Goal: Transaction & Acquisition: Purchase product/service

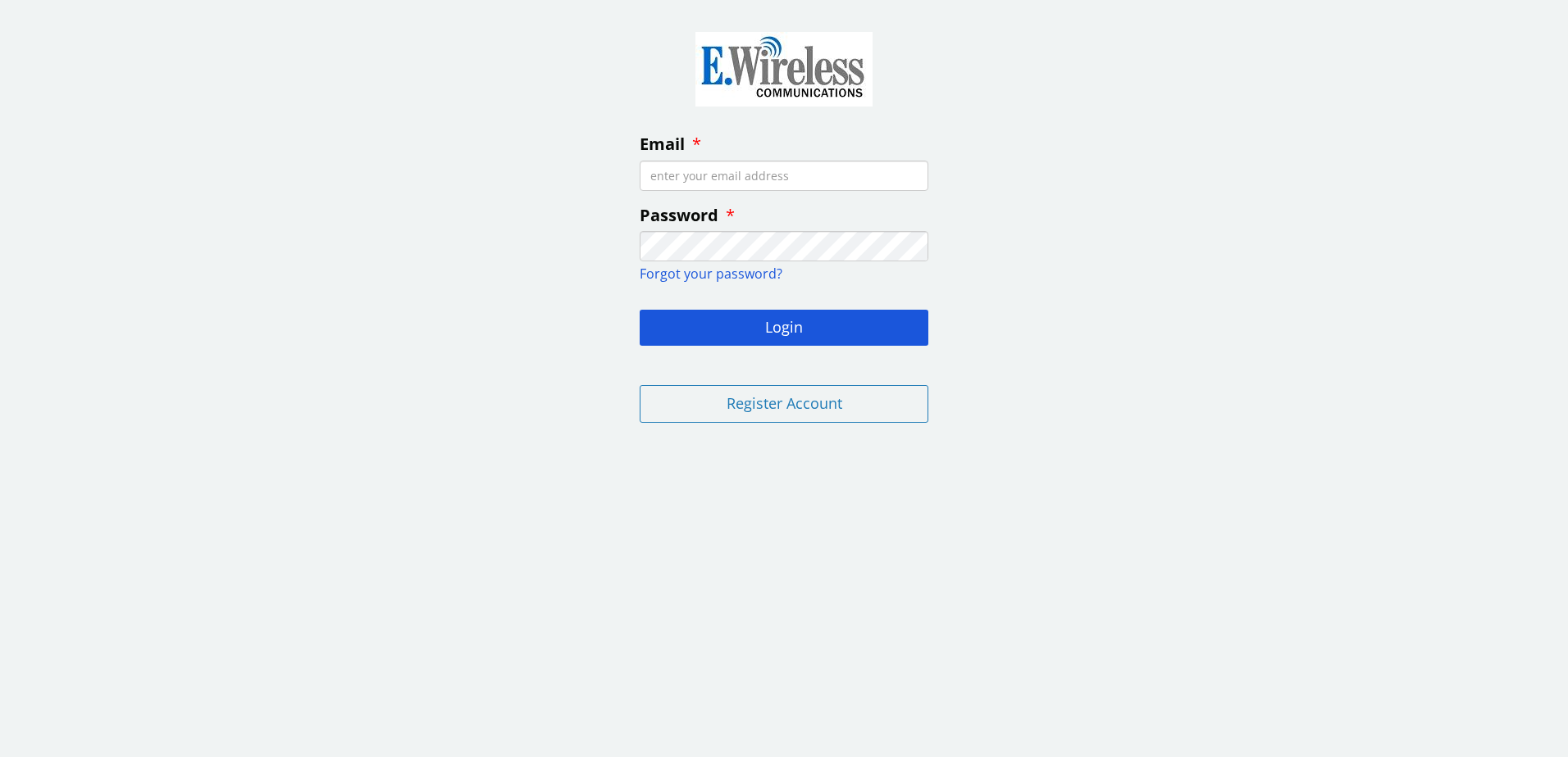
drag, startPoint x: 728, startPoint y: 183, endPoint x: 714, endPoint y: 175, distance: 16.1
click at [714, 175] on input "Email" at bounding box center [784, 176] width 289 height 30
drag, startPoint x: 698, startPoint y: 174, endPoint x: 674, endPoint y: 181, distance: 25.0
click at [674, 181] on input "Email" at bounding box center [784, 176] width 289 height 30
type input "[EMAIL_ADDRESS][PERSON_NAME][DOMAIN_NAME]"
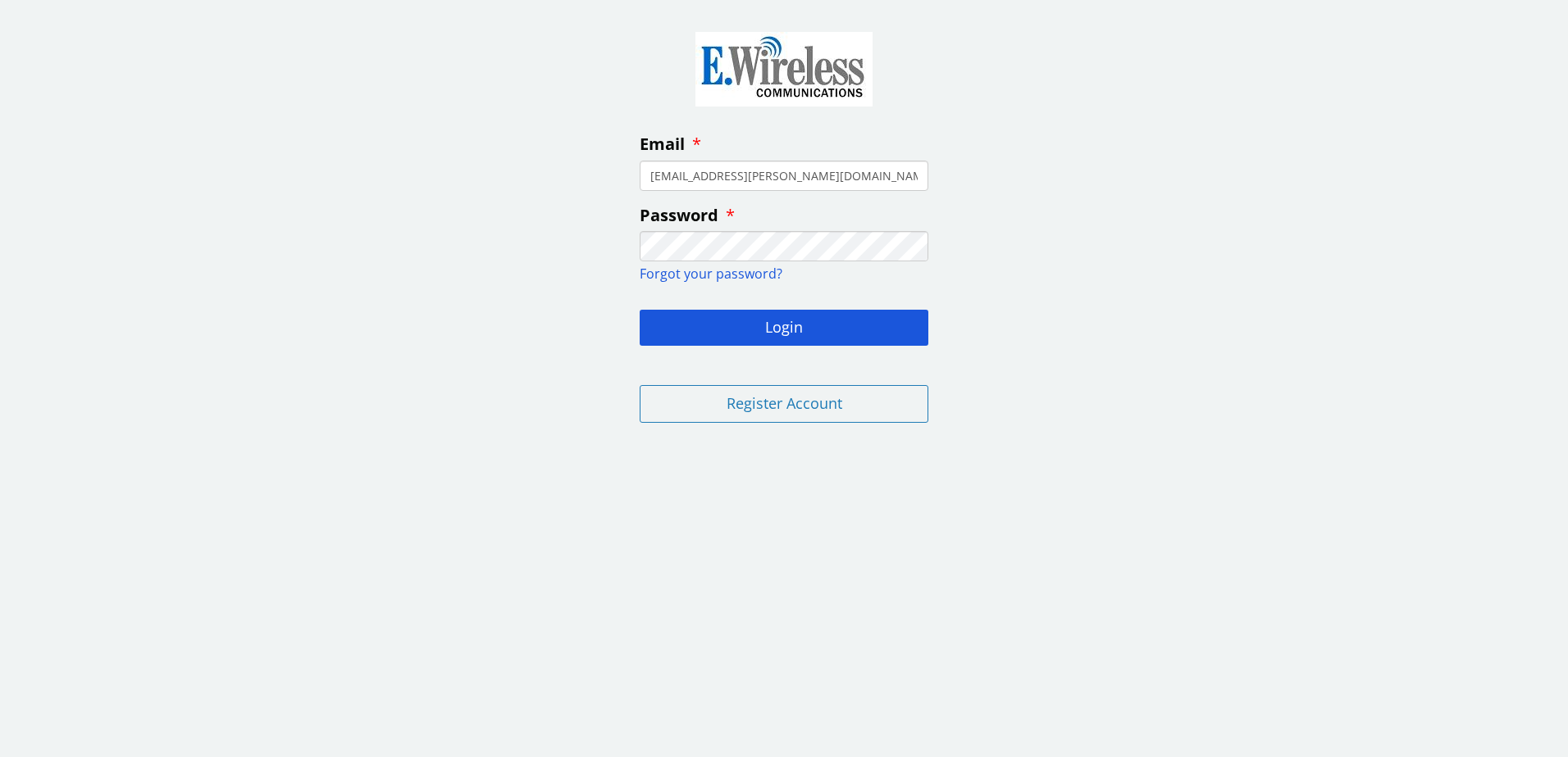
click at [743, 267] on span "Forgot your password?" at bounding box center [711, 273] width 143 height 18
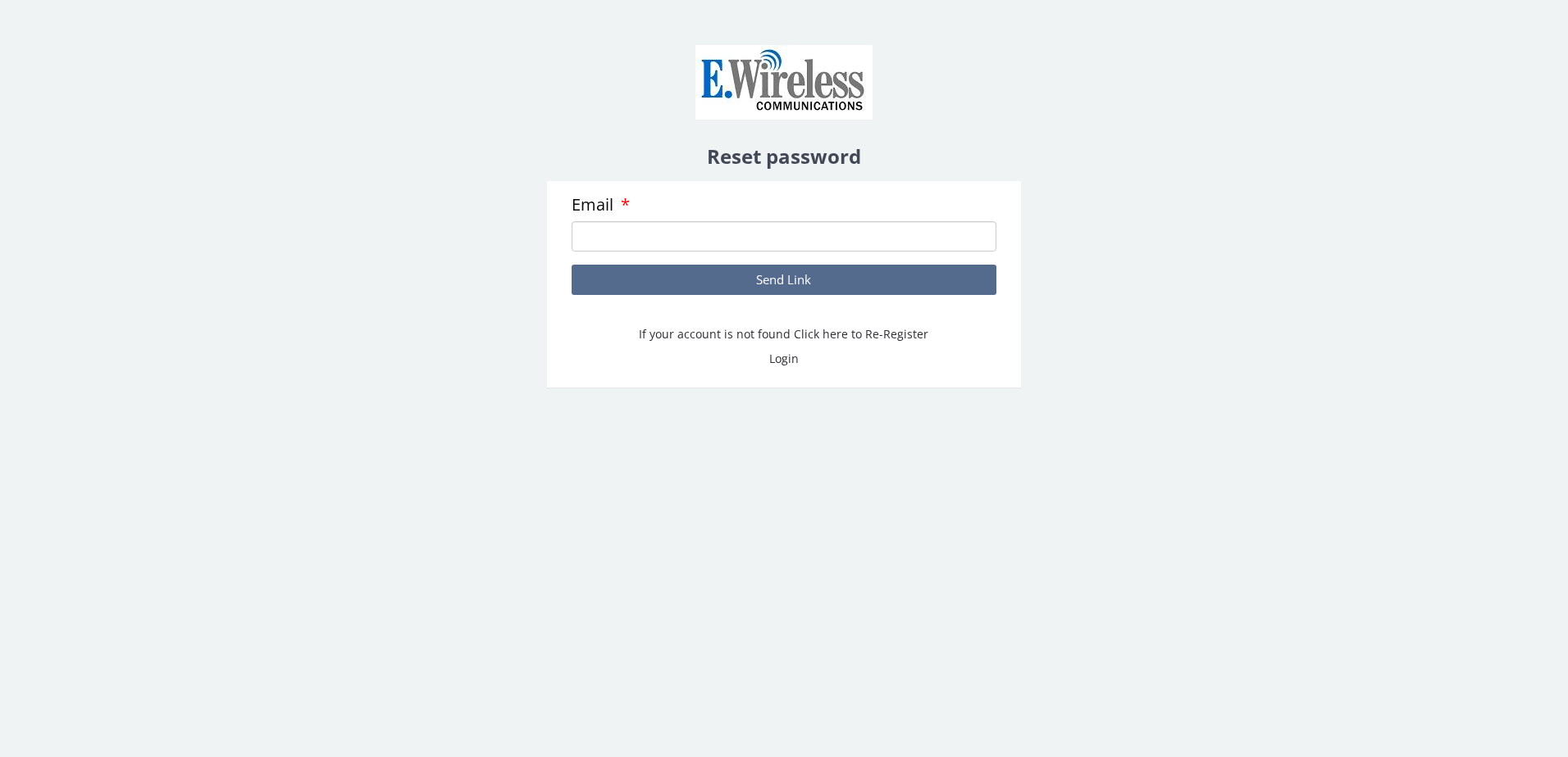
click at [708, 240] on input "Email" at bounding box center [784, 237] width 424 height 30
type input "jm.ayers@yahoo.com"
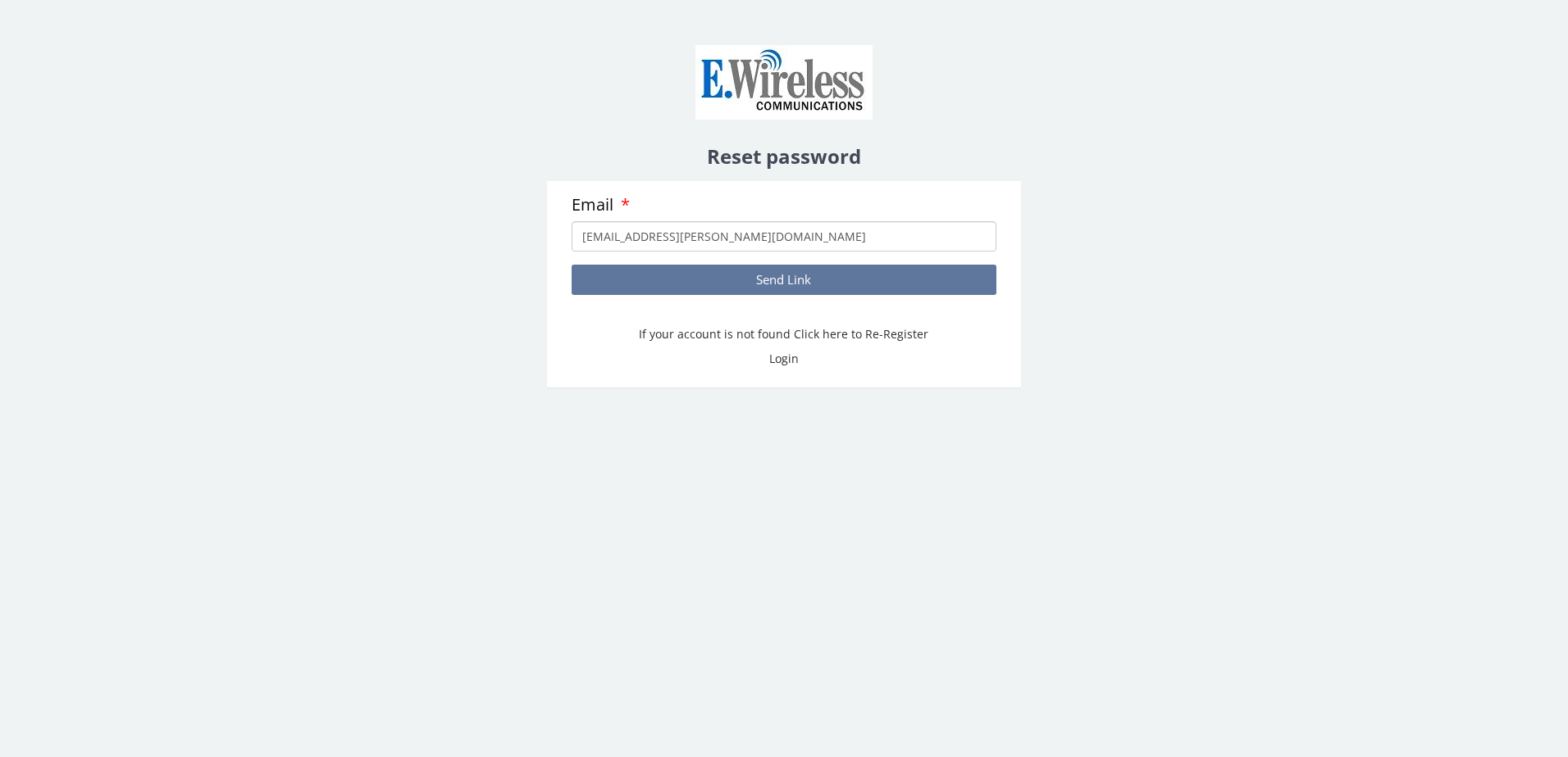
click at [794, 279] on button "Send Link" at bounding box center [784, 280] width 424 height 30
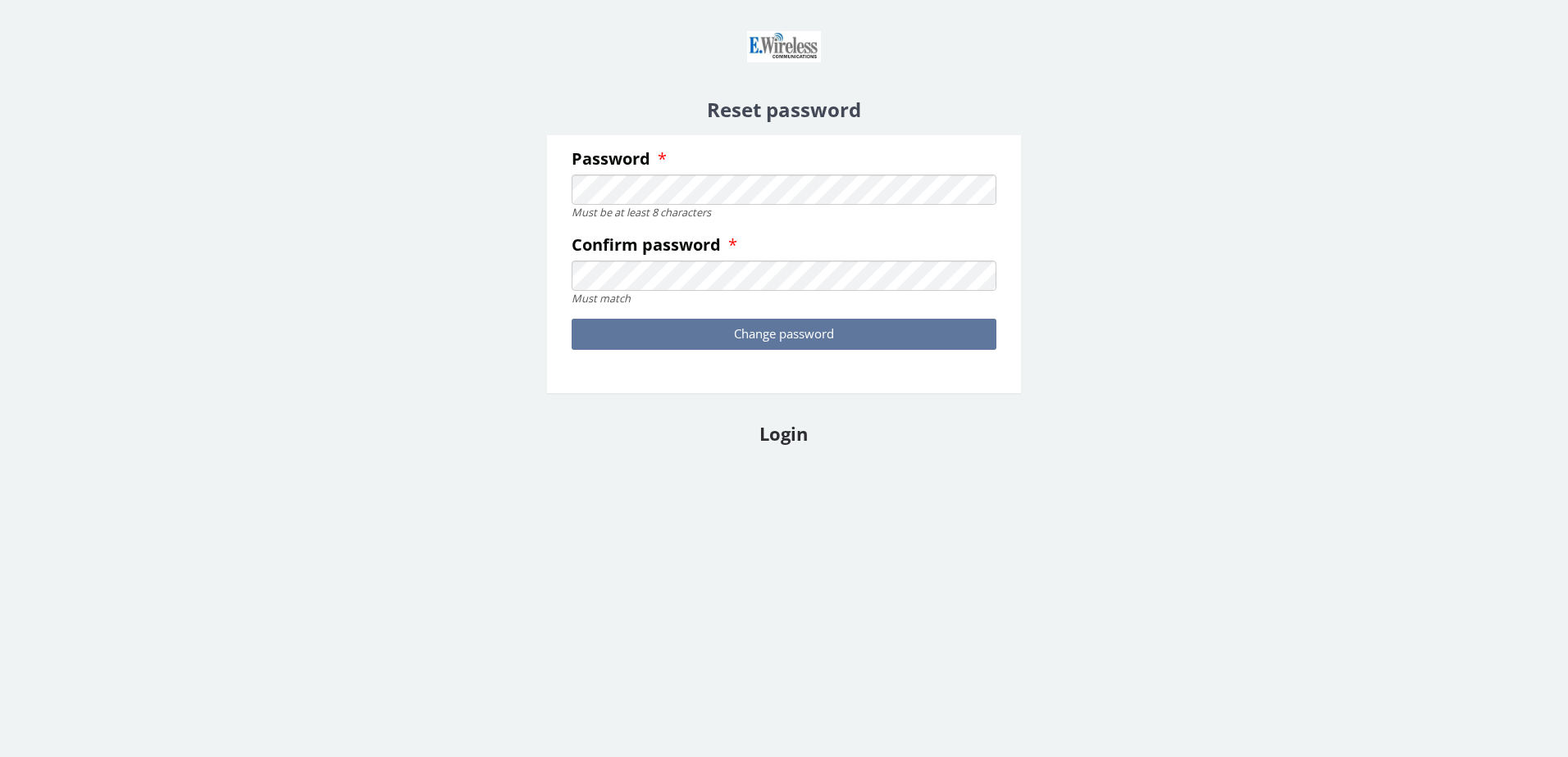
click at [698, 339] on button "Change password" at bounding box center [784, 334] width 424 height 30
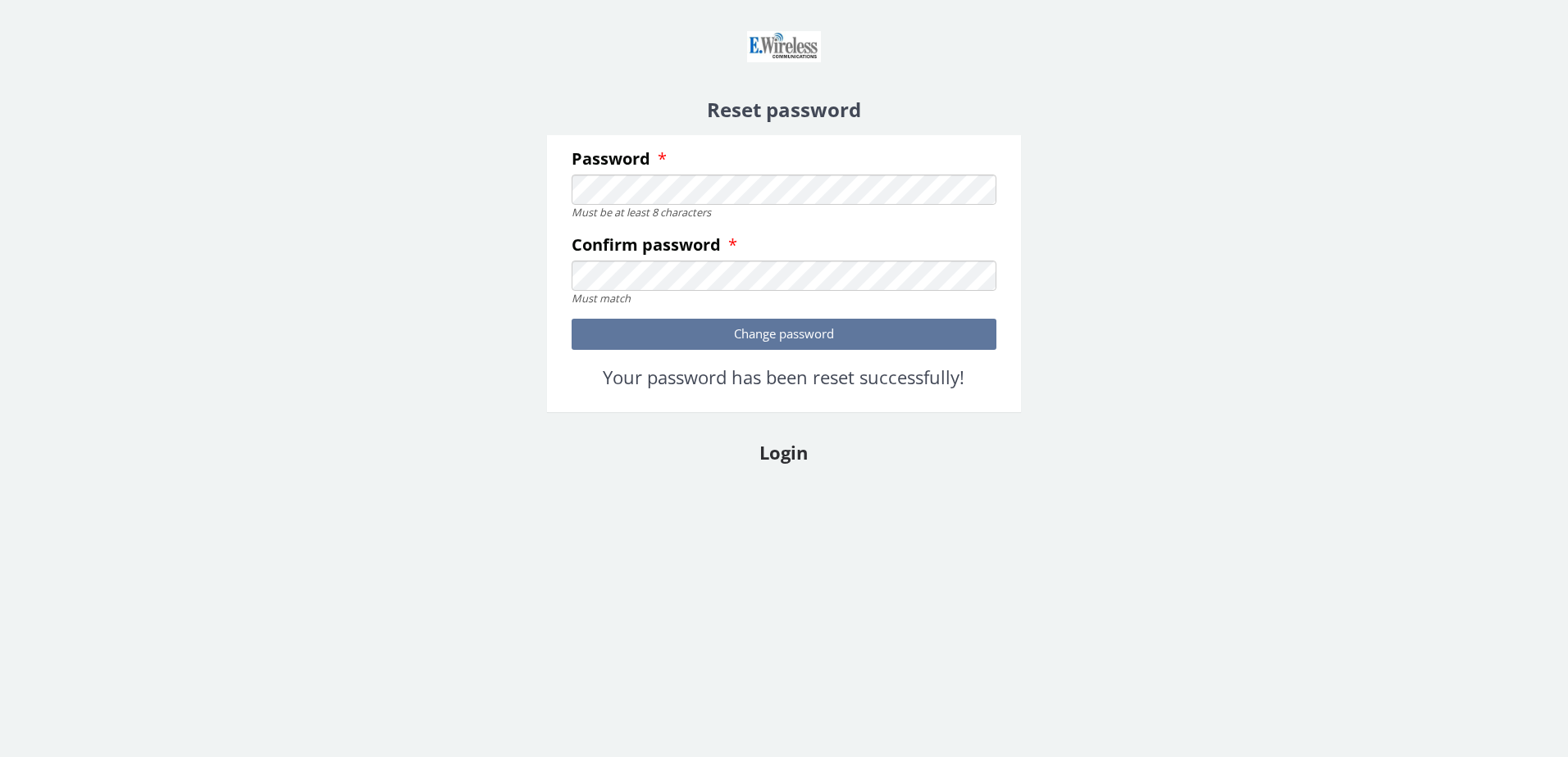
click at [700, 332] on button "Change password" at bounding box center [784, 334] width 424 height 30
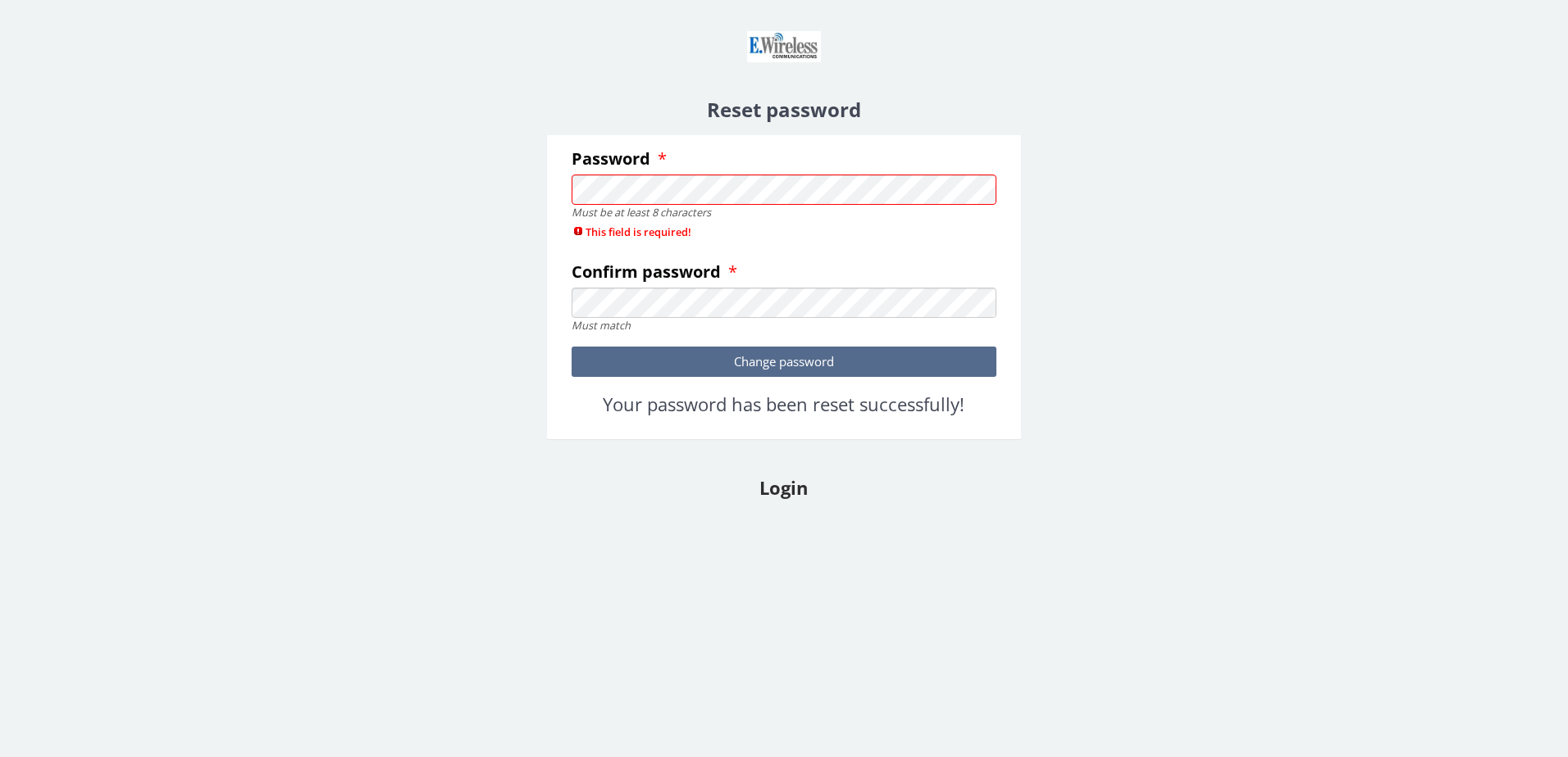
click at [530, 201] on fieldset "Reset password Password Must be at least 8 characters This field is required! C…" at bounding box center [784, 262] width 523 height 500
click at [624, 361] on button "Change password" at bounding box center [784, 361] width 424 height 30
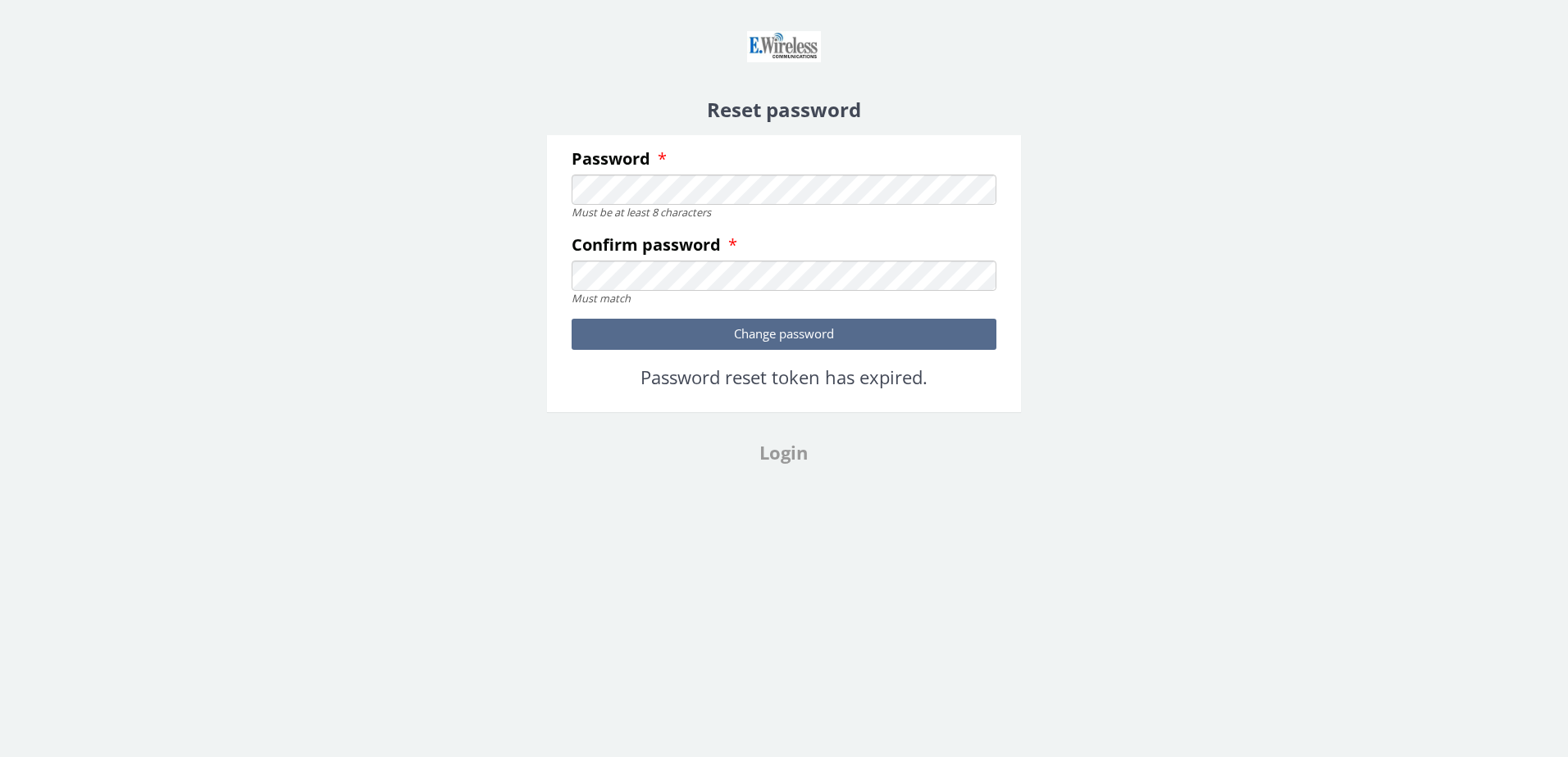
click at [783, 449] on link "Login" at bounding box center [783, 452] width 48 height 25
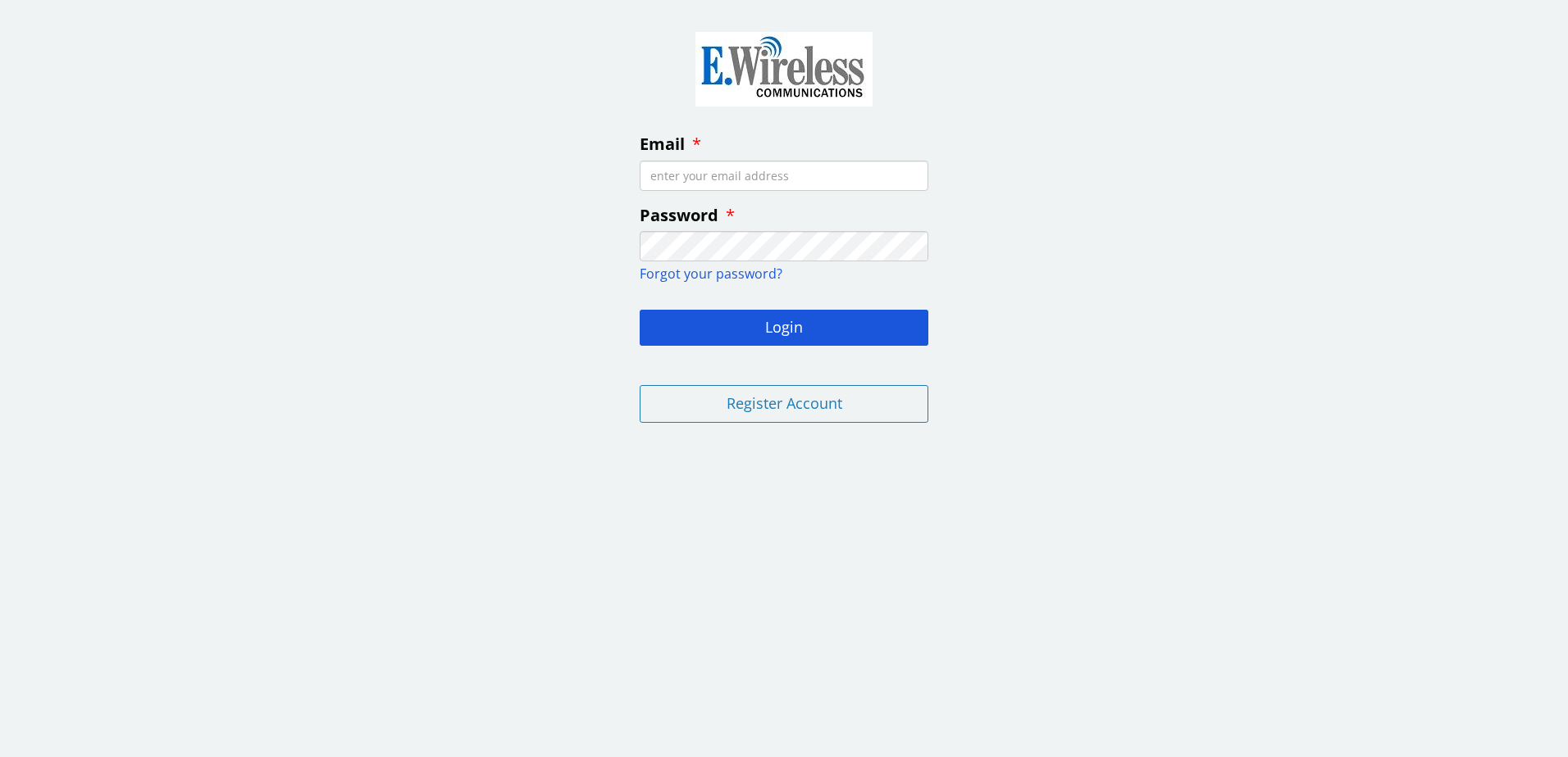
click at [709, 274] on span "Forgot your password?" at bounding box center [711, 273] width 143 height 18
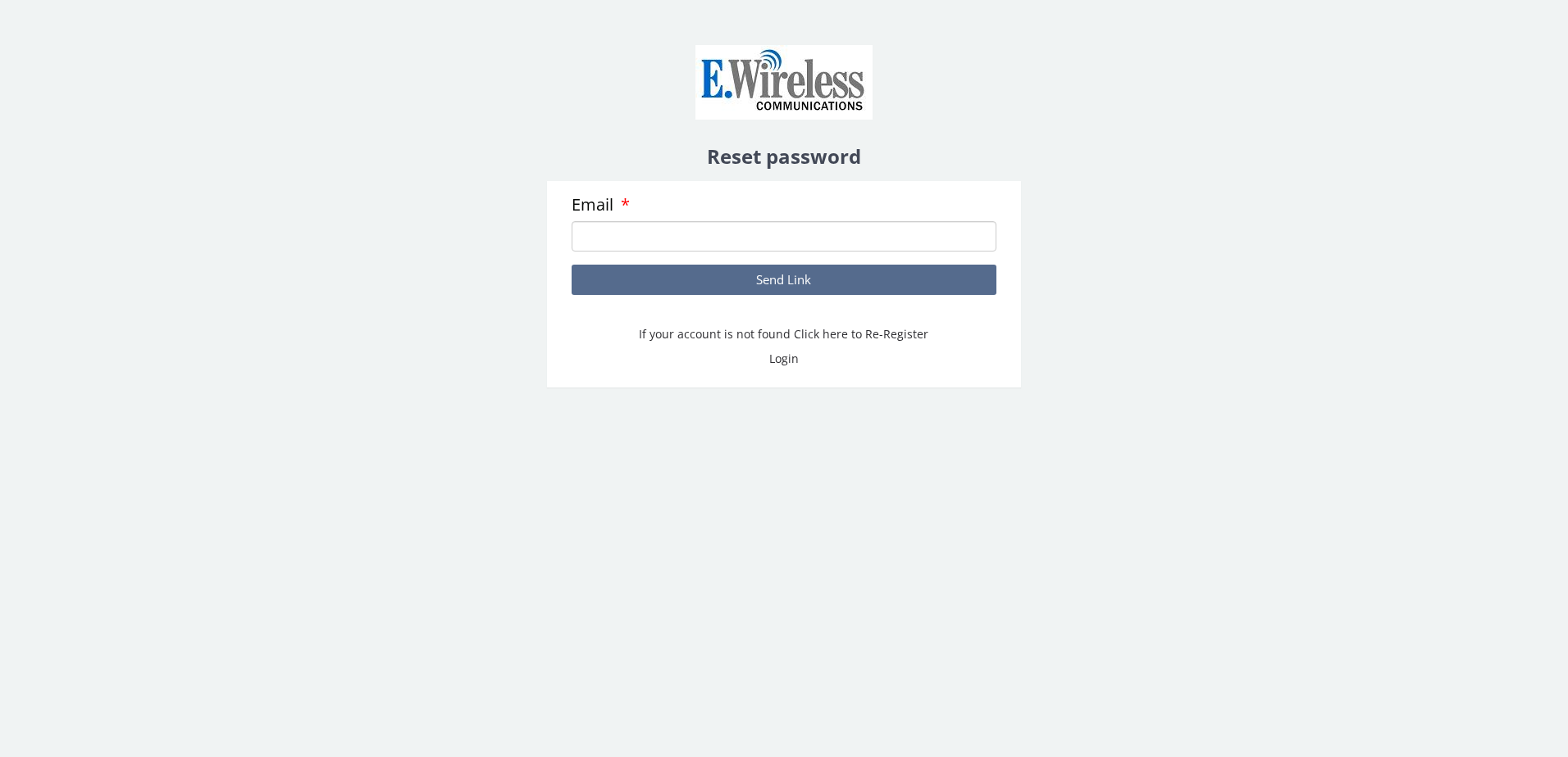
click at [689, 236] on input "Email" at bounding box center [784, 237] width 424 height 30
type input "jm.ayers@yahoo.com"
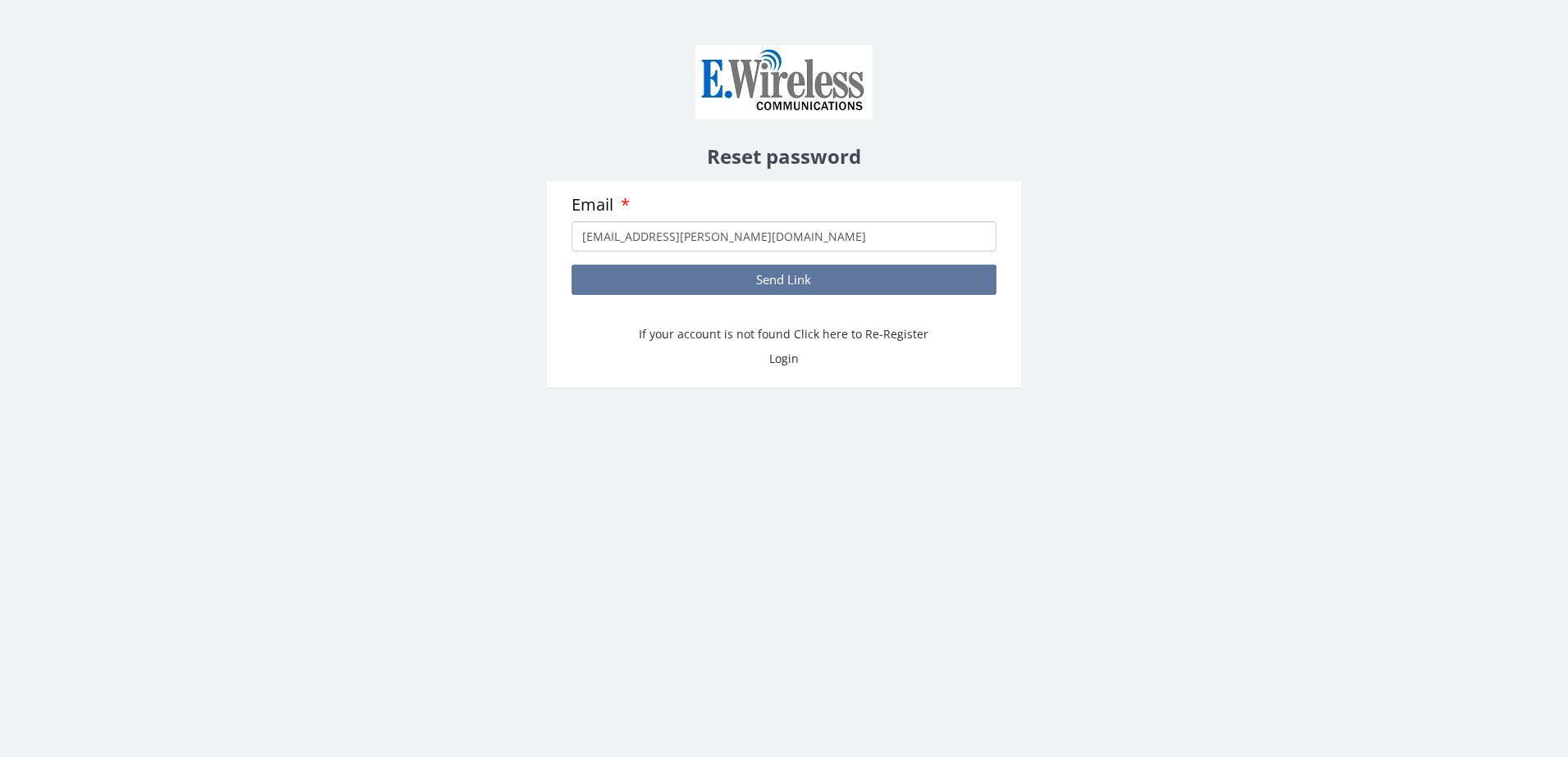
click at [745, 283] on button "Send Link" at bounding box center [784, 280] width 424 height 30
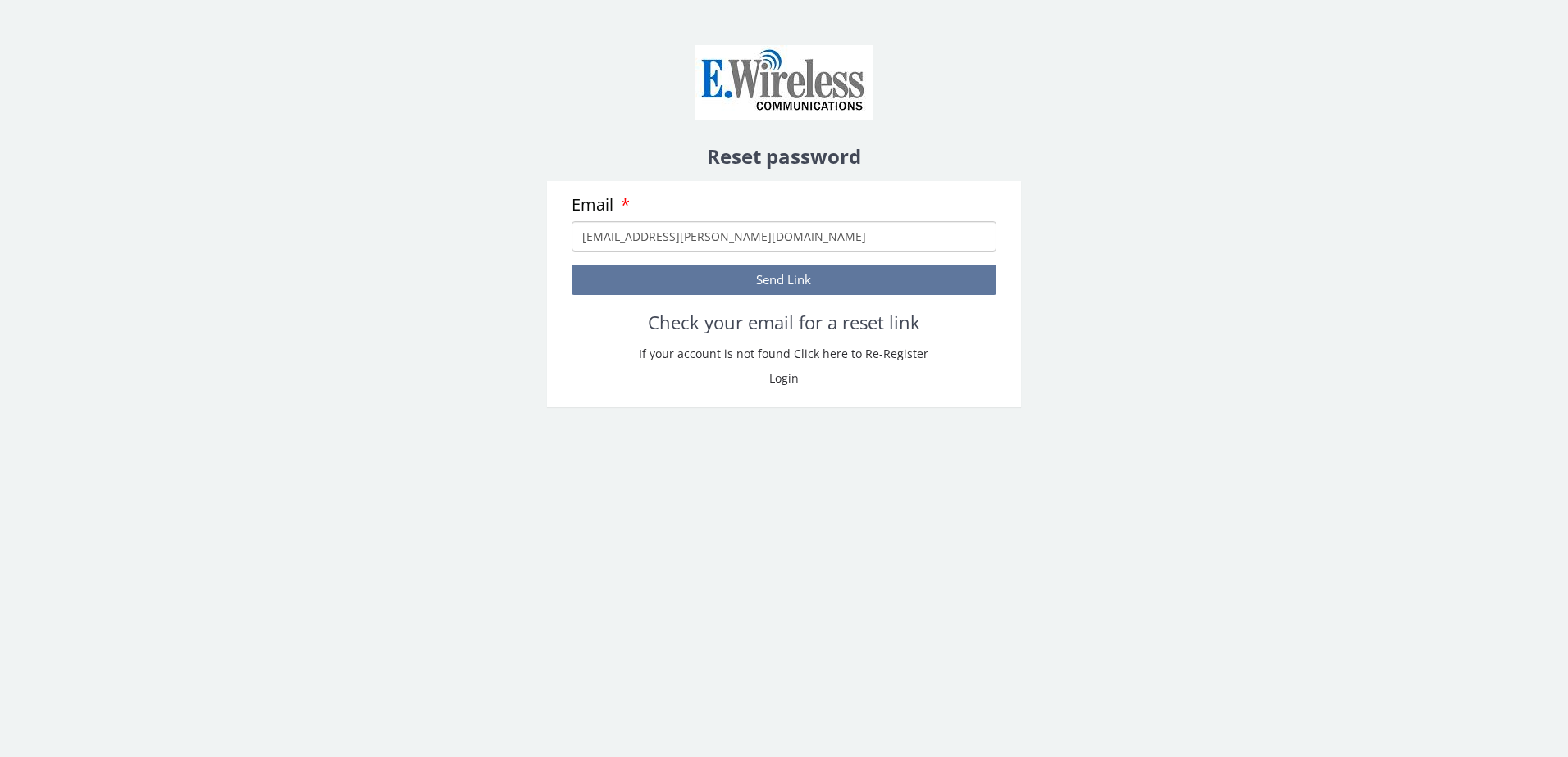
click at [745, 283] on button "Send Link" at bounding box center [784, 280] width 424 height 30
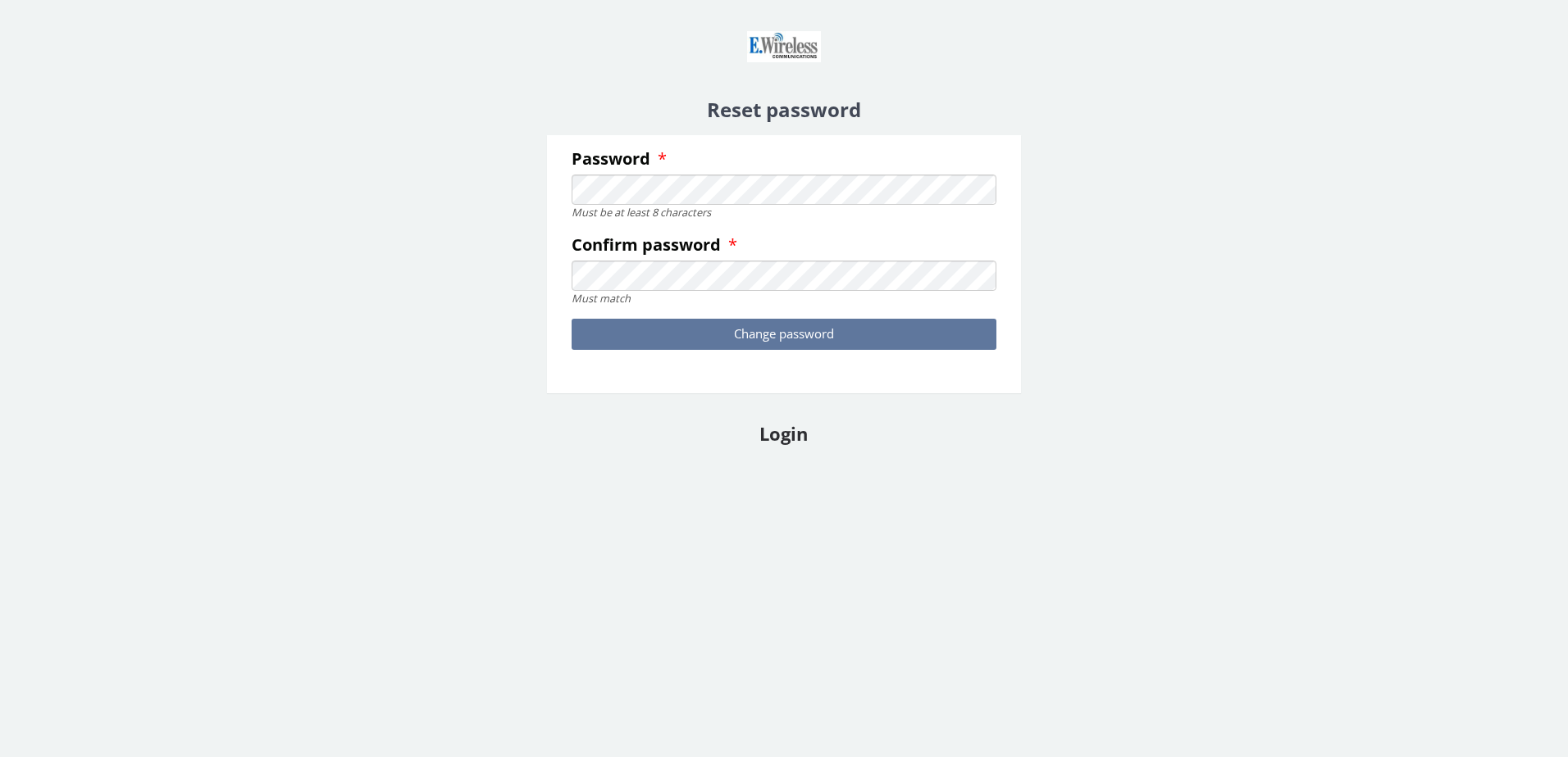
click at [697, 336] on button "Change password" at bounding box center [784, 334] width 424 height 30
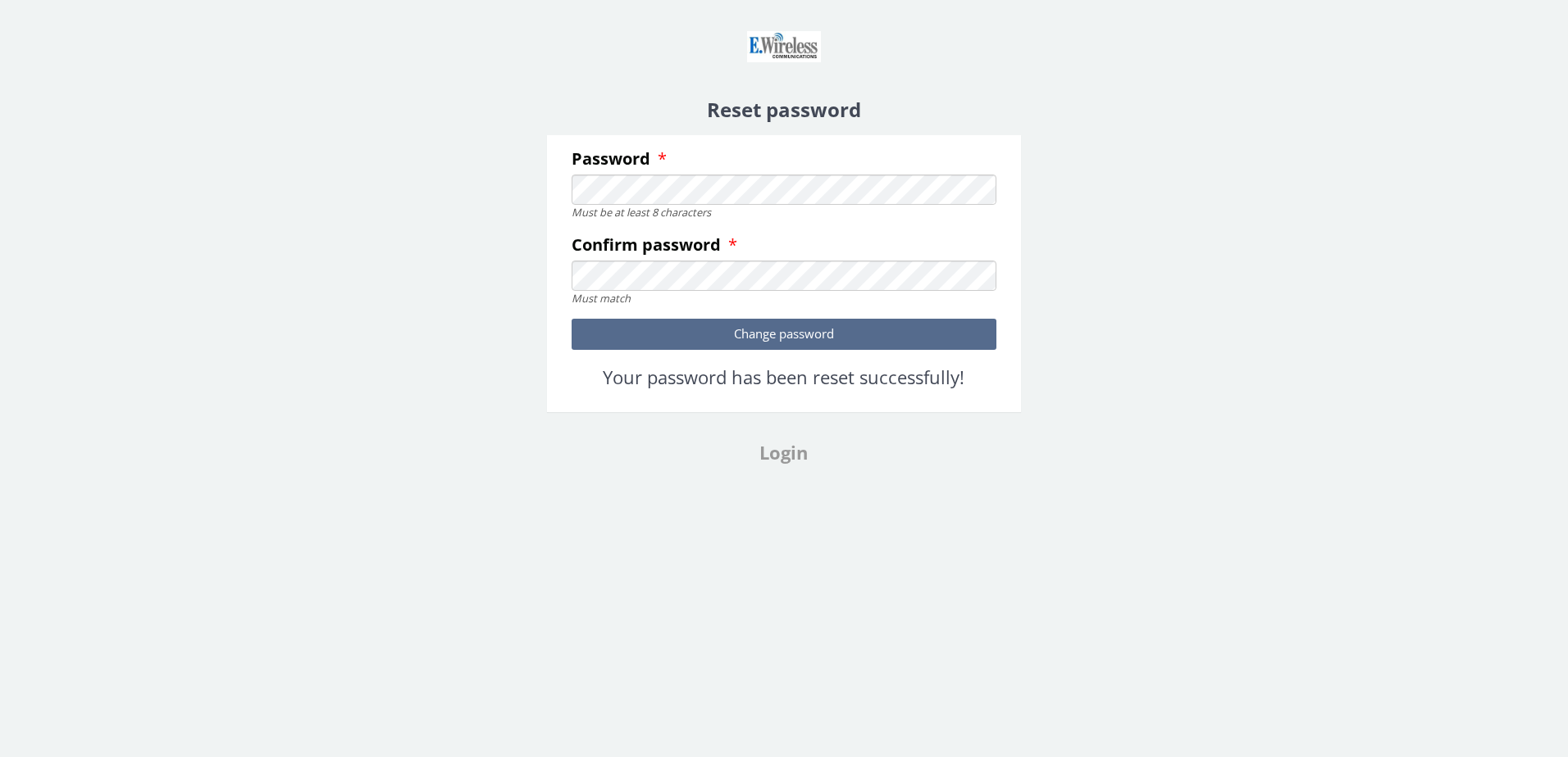
click at [786, 458] on link "Login" at bounding box center [783, 452] width 48 height 25
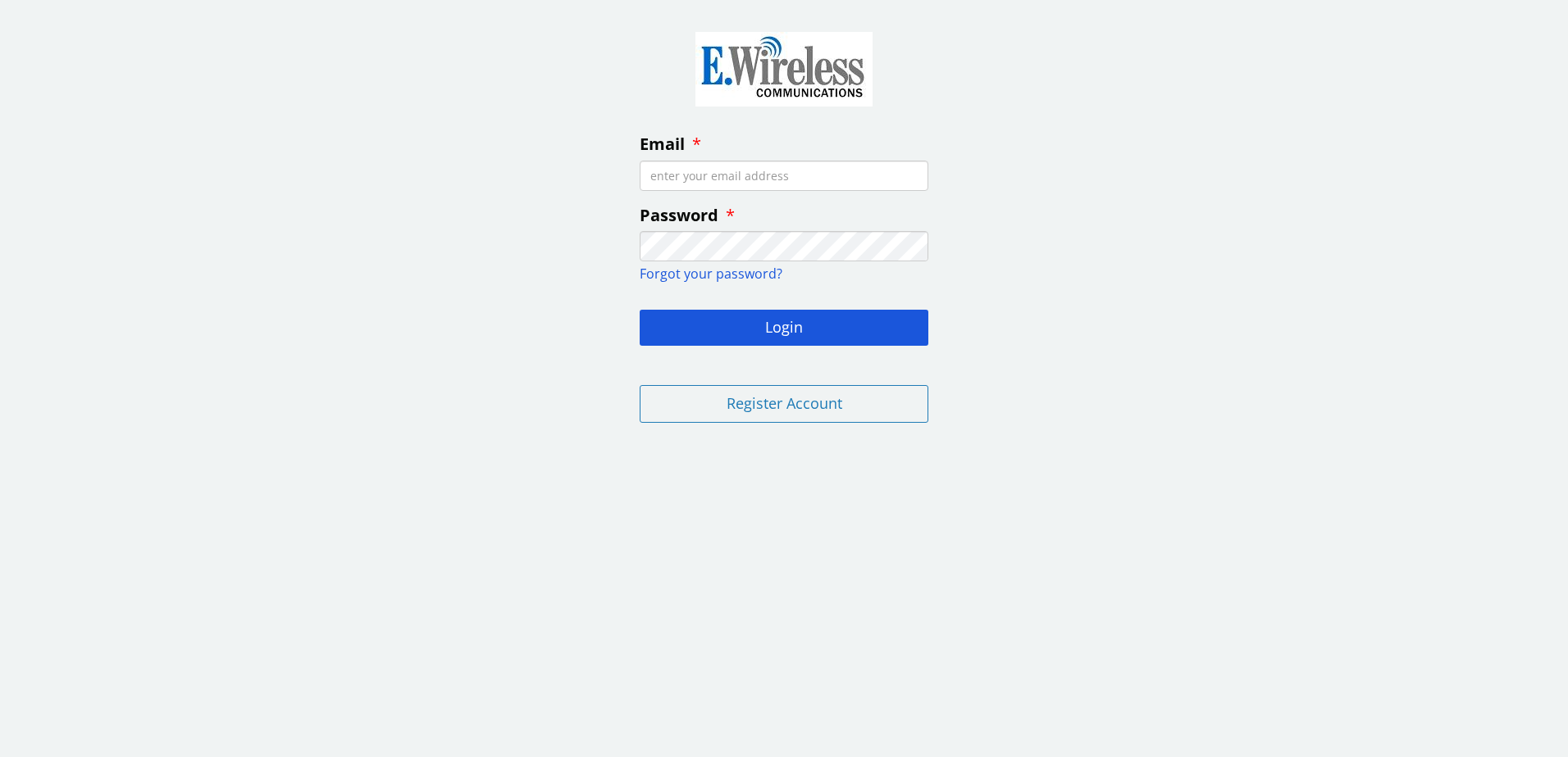
drag, startPoint x: 750, startPoint y: 180, endPoint x: 670, endPoint y: 171, distance: 80.5
click at [670, 171] on input "Email" at bounding box center [784, 176] width 289 height 30
type input "jm.ayers@yahoo.com"
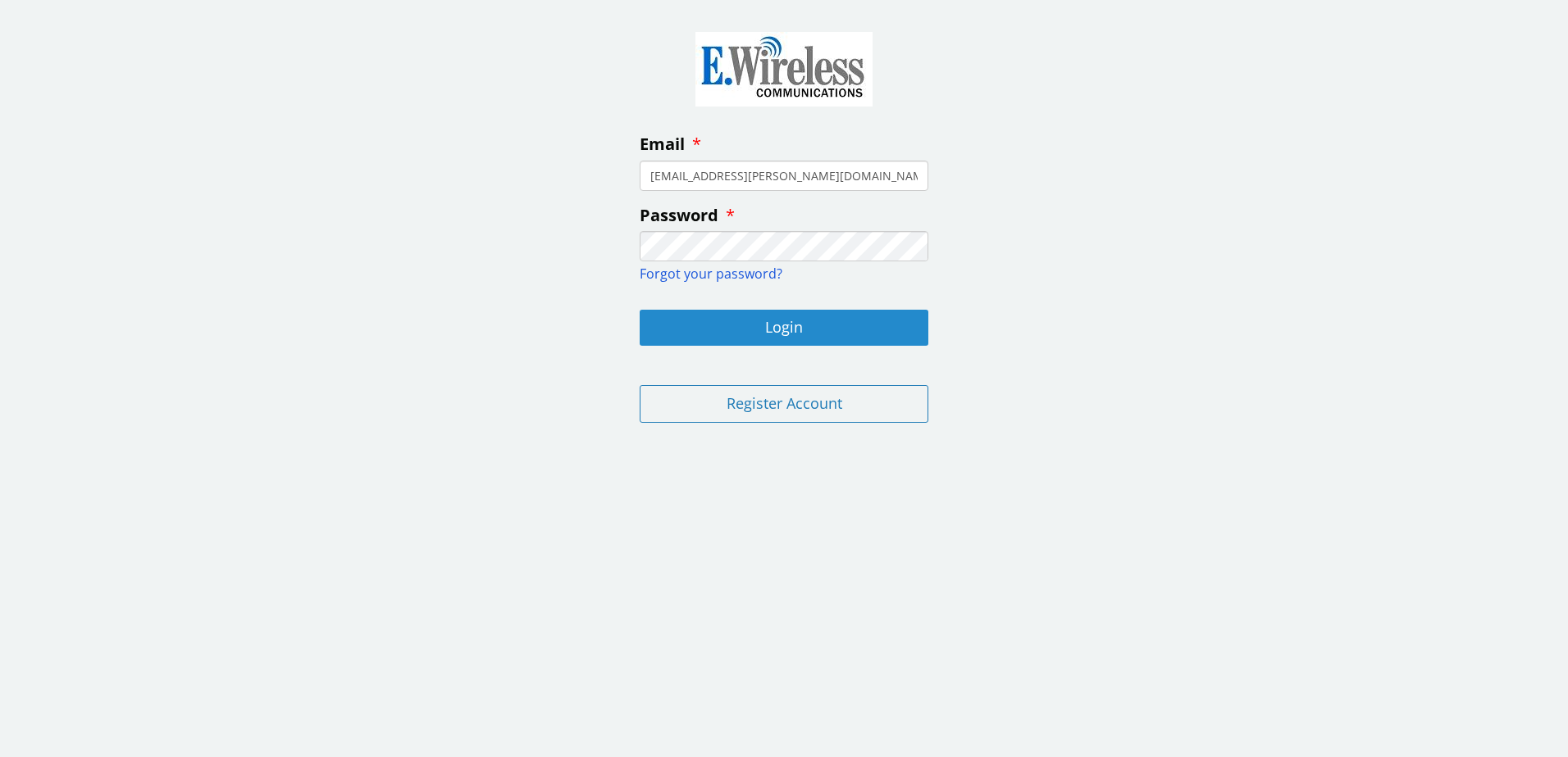
click at [746, 330] on button "Login" at bounding box center [784, 327] width 289 height 36
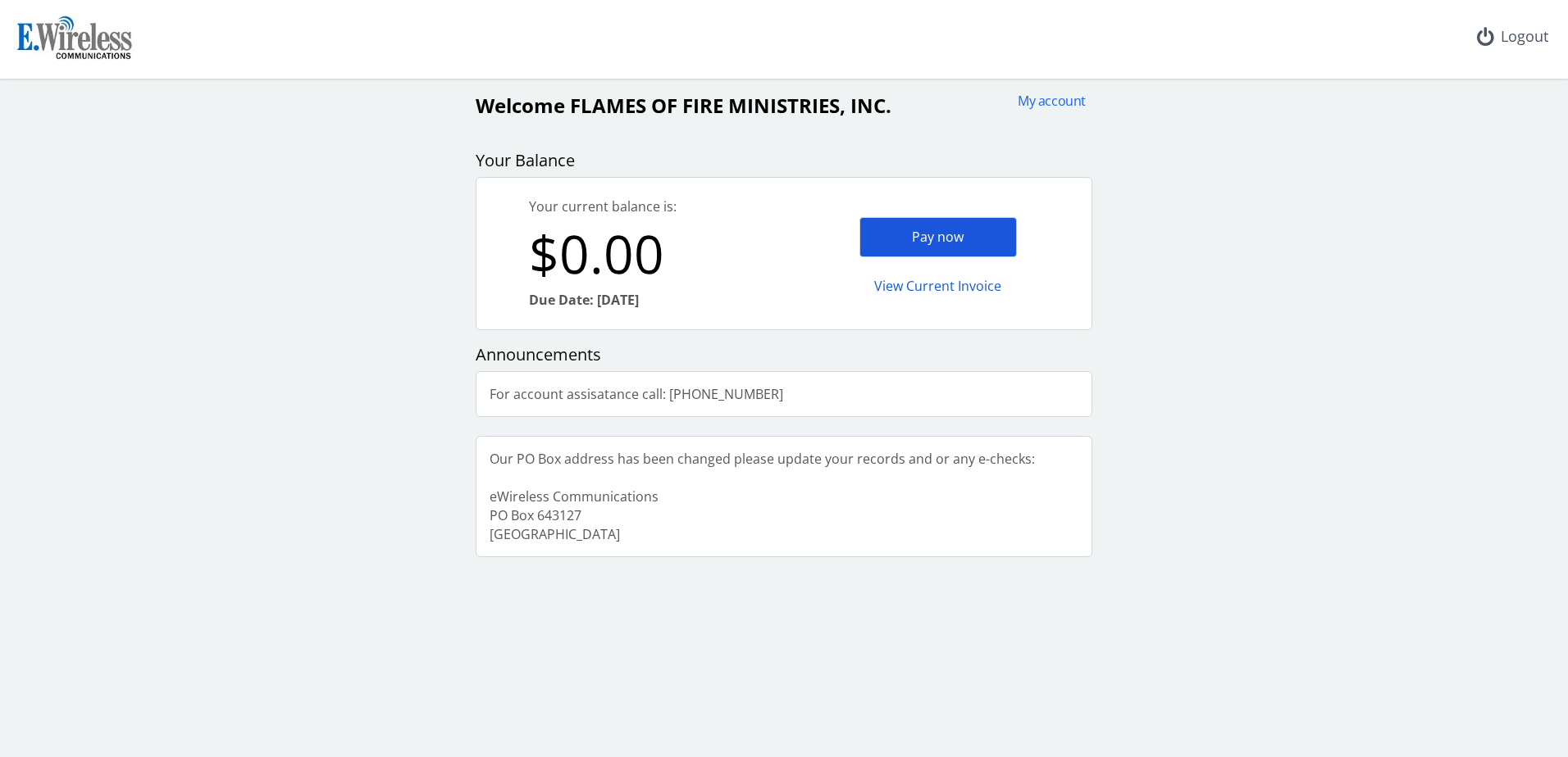
click at [904, 233] on div "Pay now" at bounding box center [938, 238] width 157 height 40
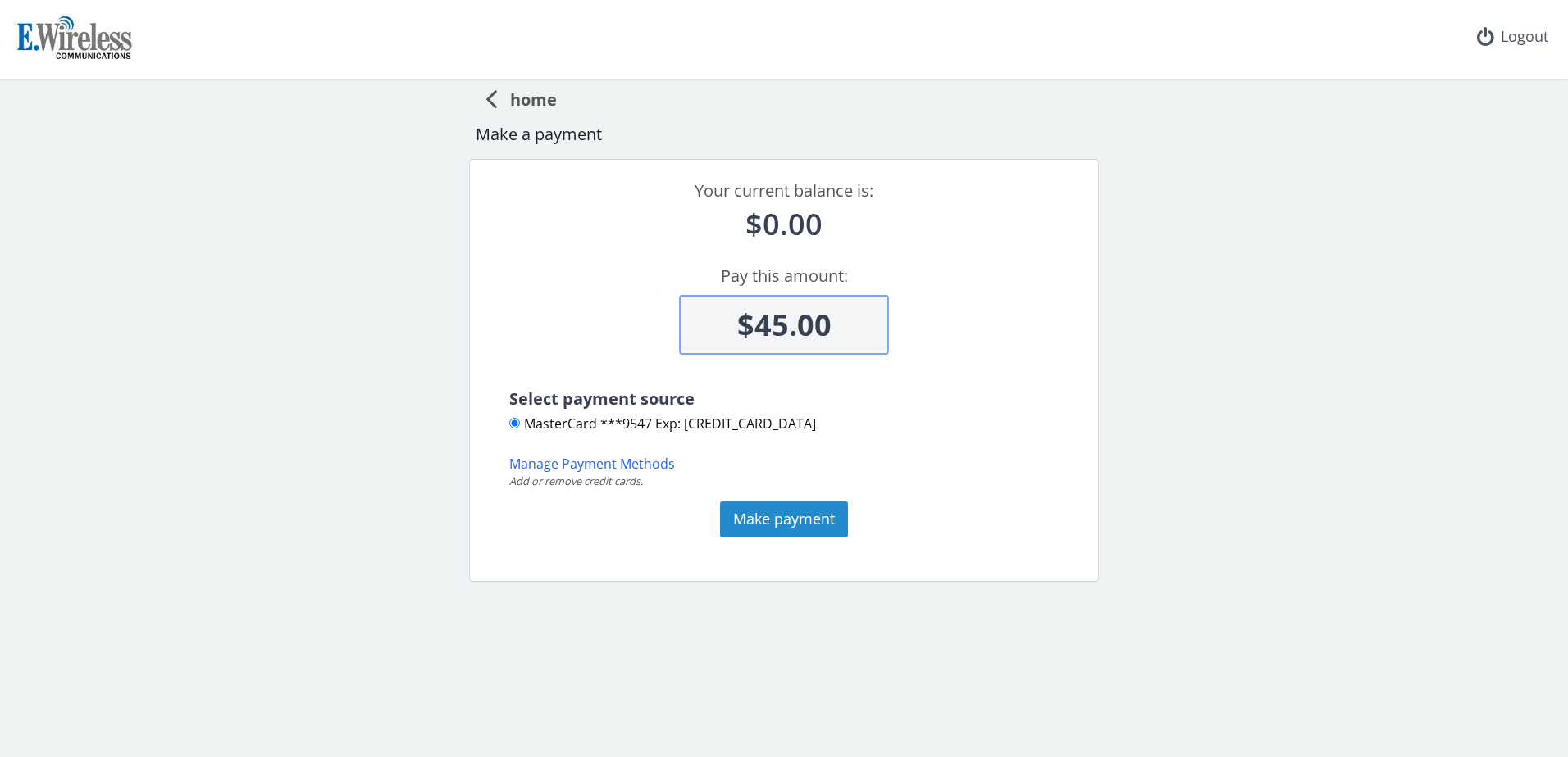
type input "$45.00"
click at [805, 525] on button "Make payment" at bounding box center [784, 519] width 128 height 36
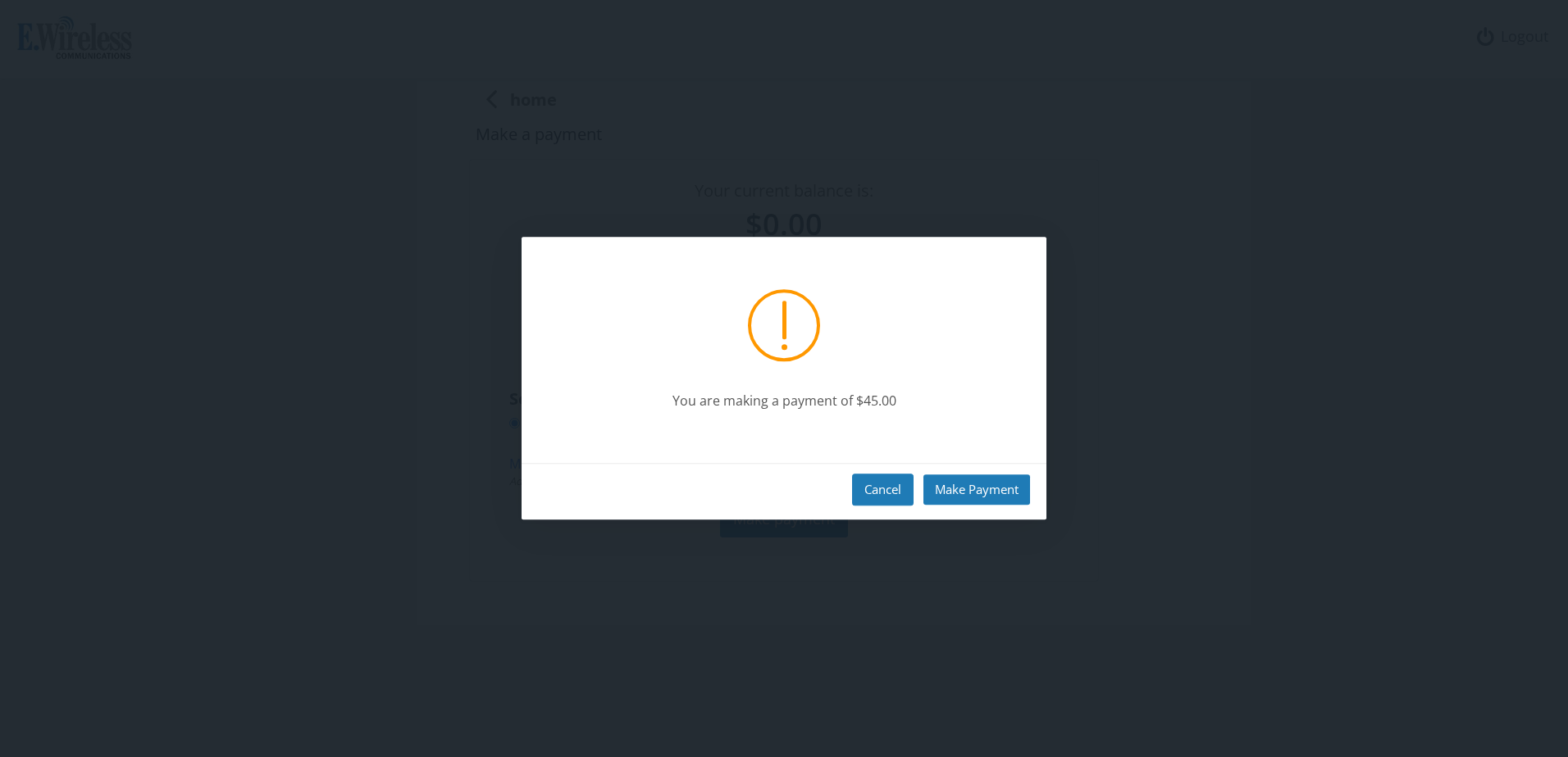
click at [872, 492] on button "Cancel" at bounding box center [882, 490] width 62 height 32
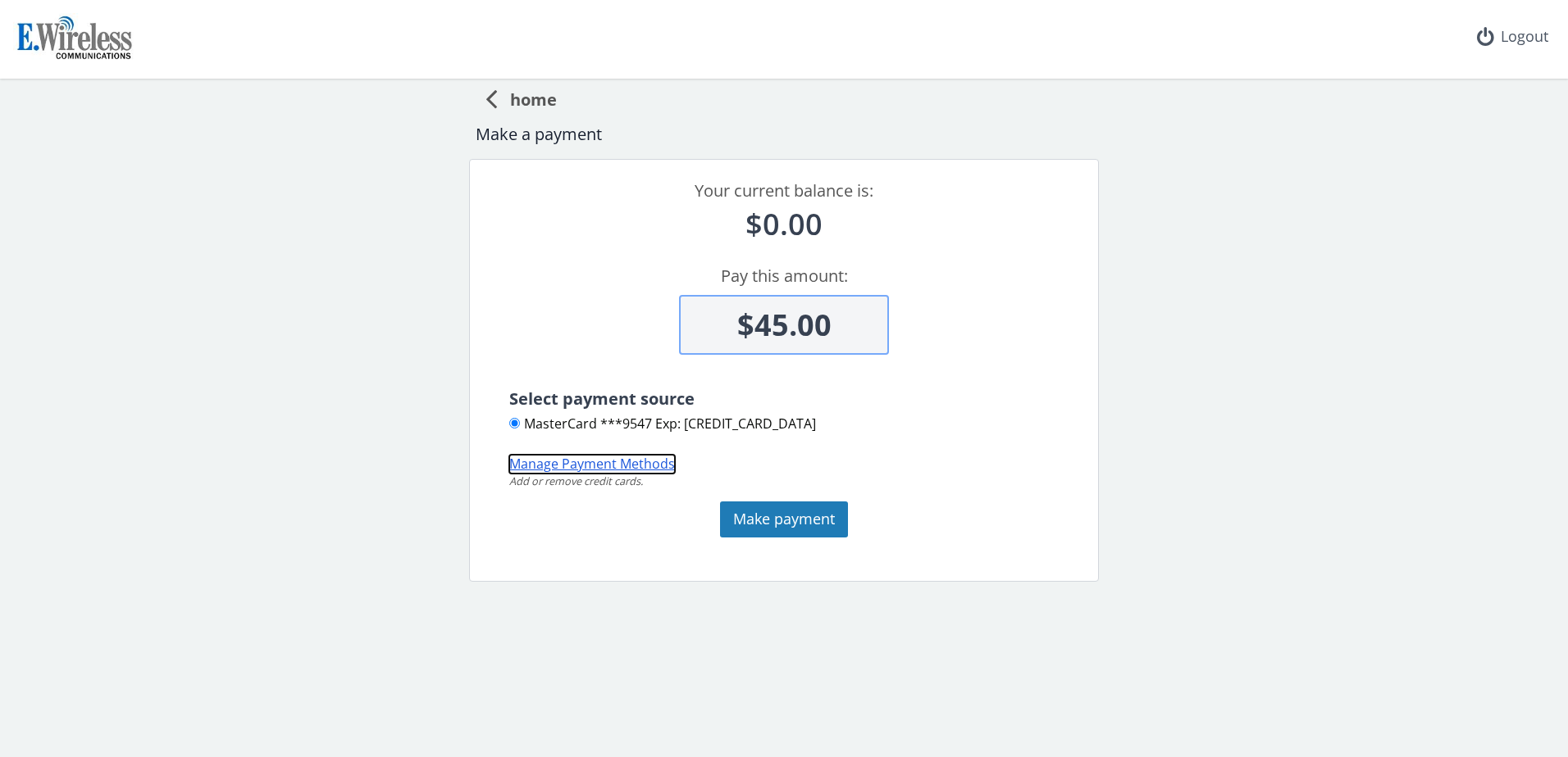
click at [597, 464] on button "Manage Payment Methods" at bounding box center [592, 465] width 166 height 19
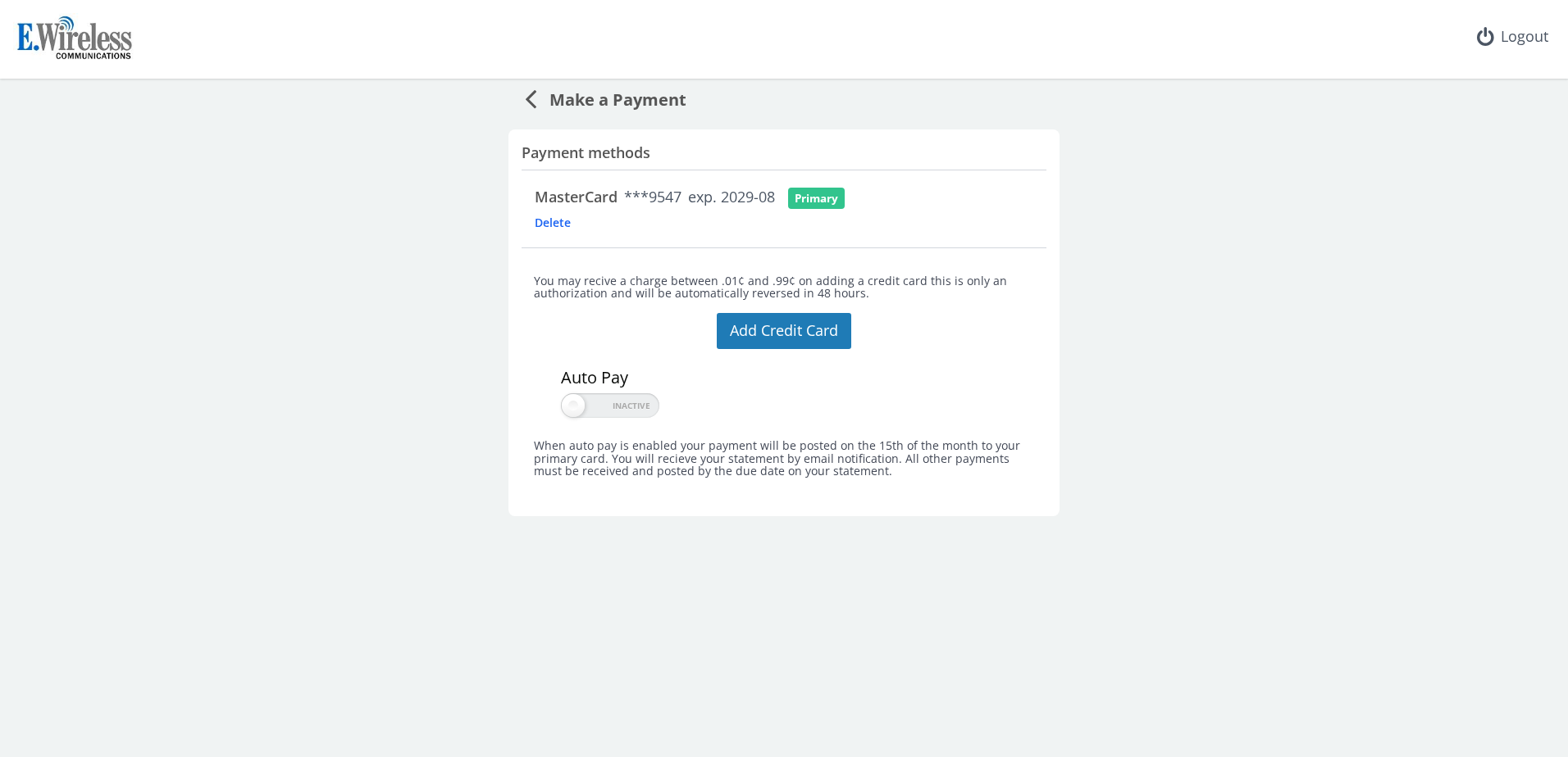
click at [531, 94] on icon at bounding box center [530, 98] width 11 height 33
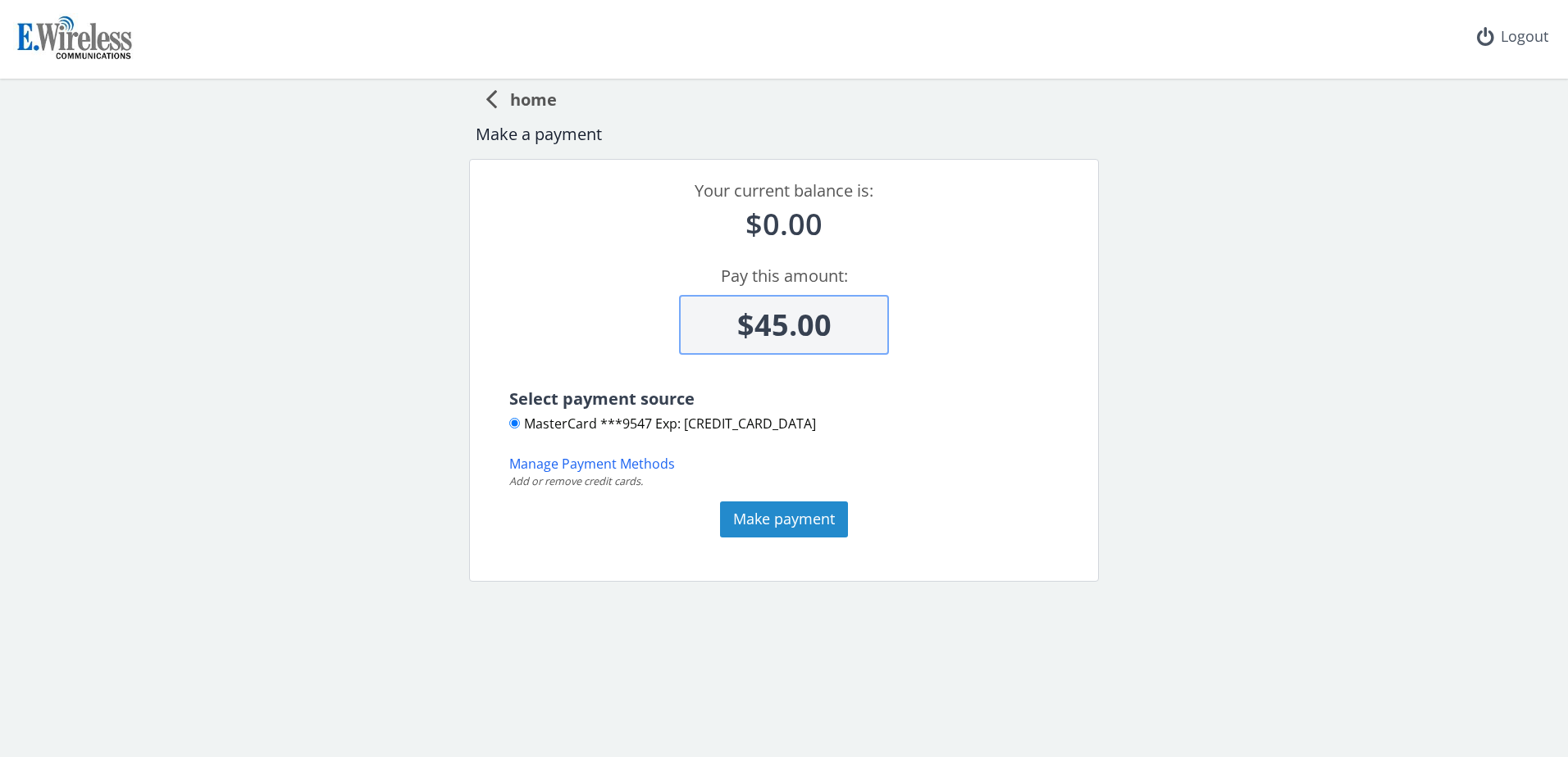
click at [781, 519] on button "Make payment" at bounding box center [784, 519] width 128 height 36
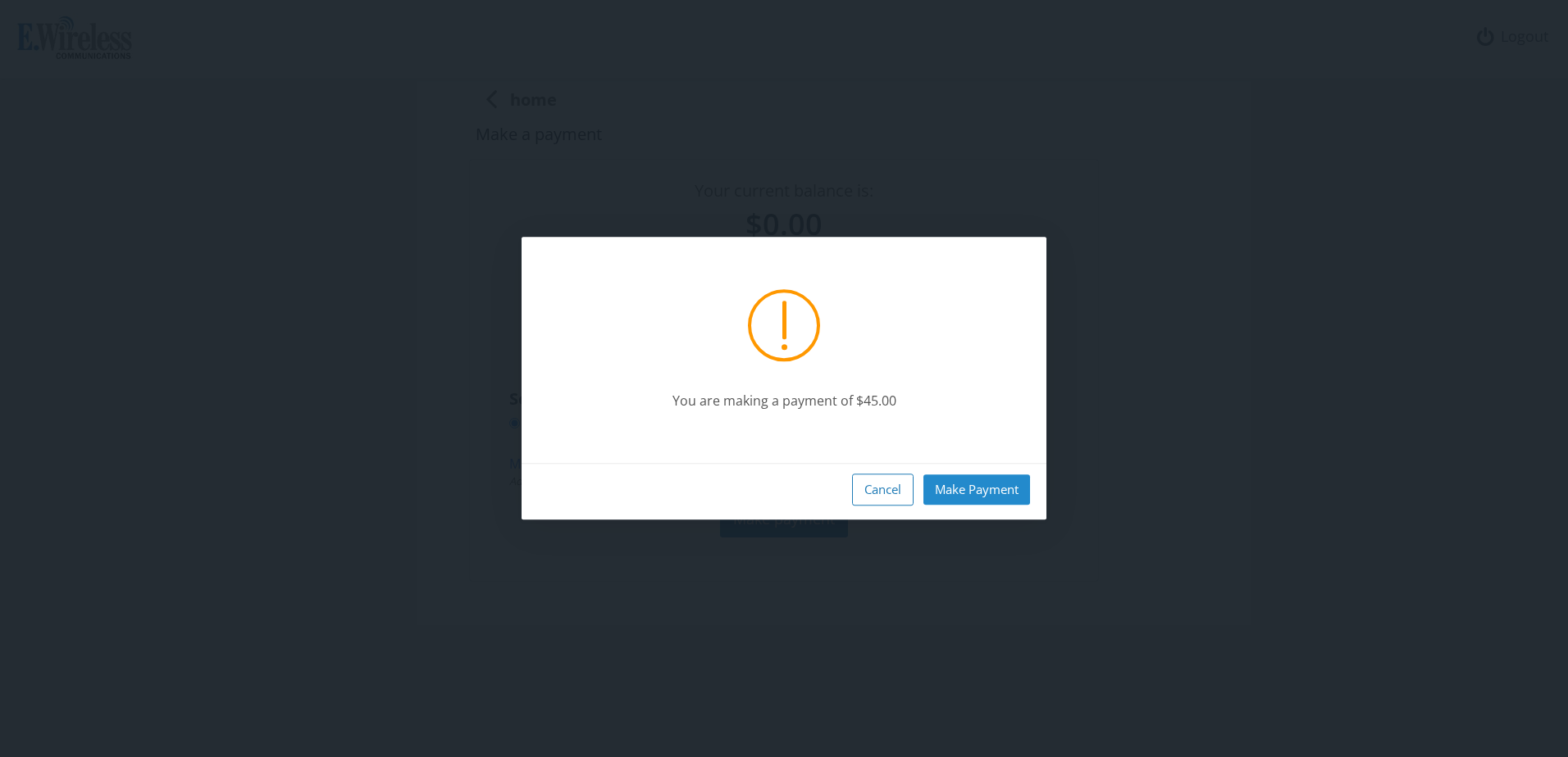
click at [986, 485] on button "Make Payment" at bounding box center [976, 490] width 107 height 30
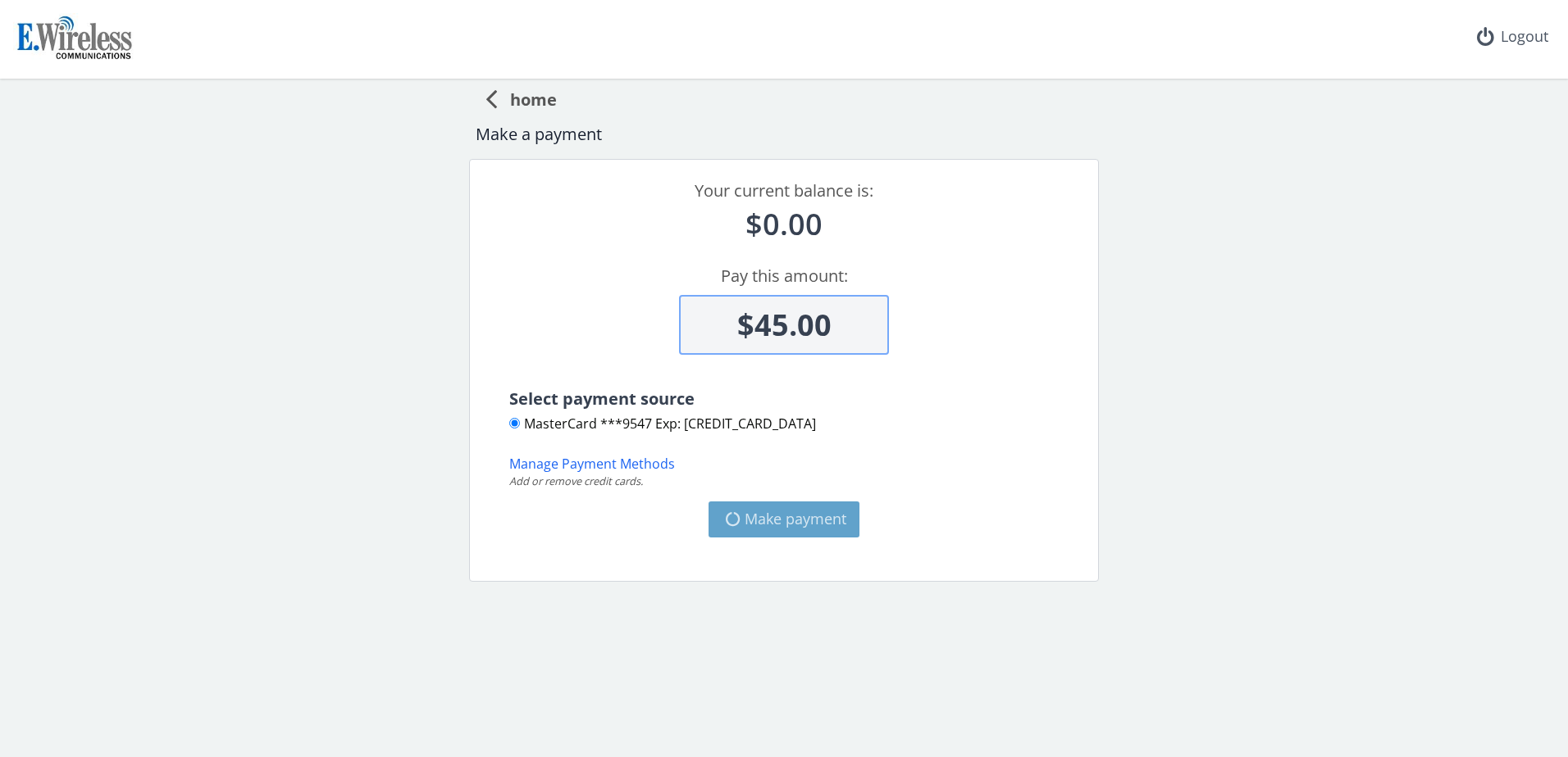
type input "-$45"
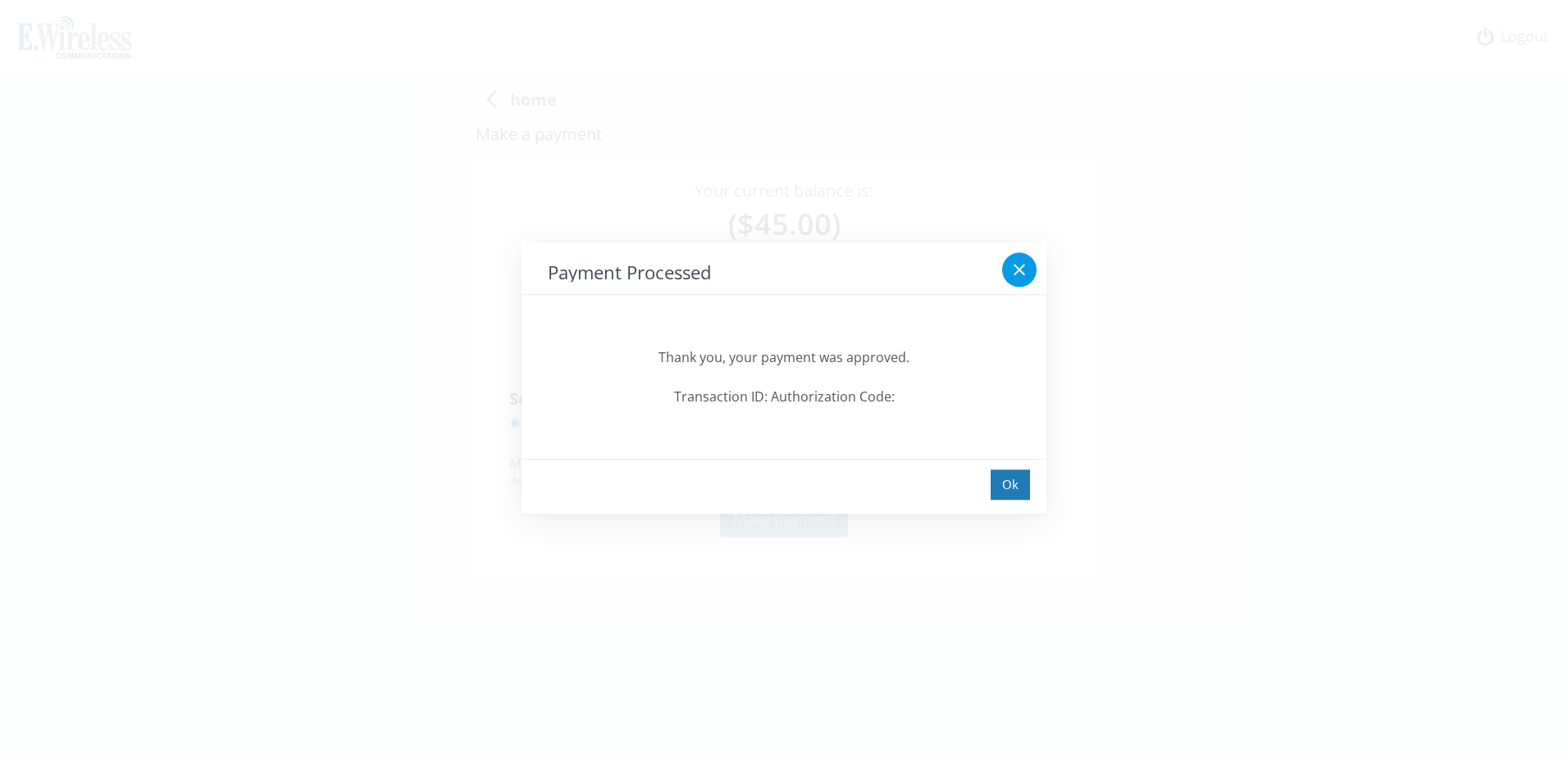
click at [1023, 265] on icon at bounding box center [1019, 270] width 20 height 20
